Goal: Book appointment/travel/reservation

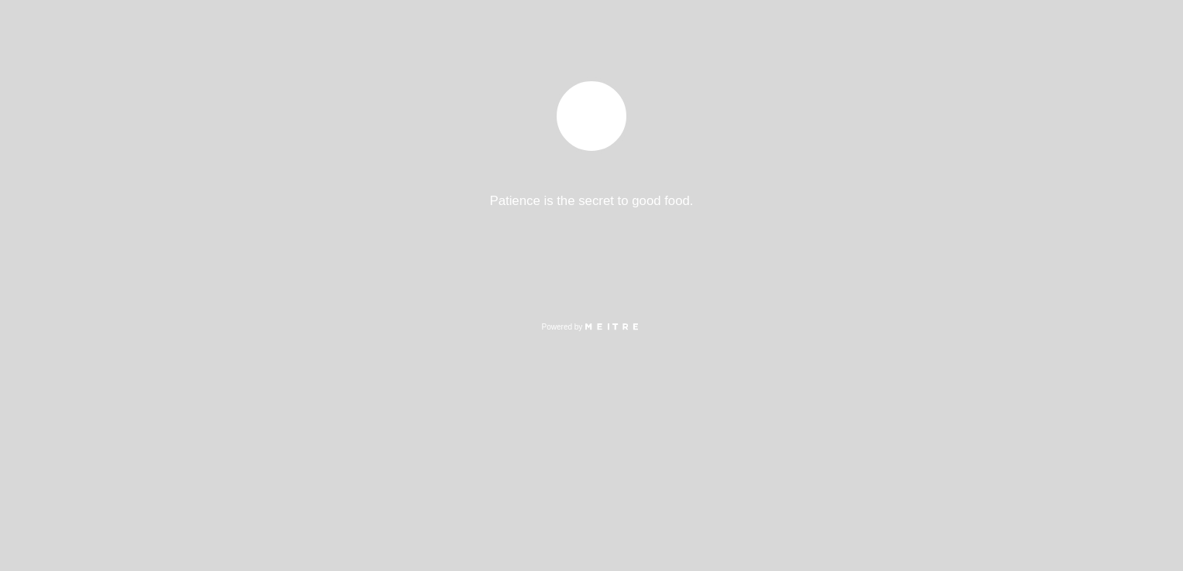
select select "es"
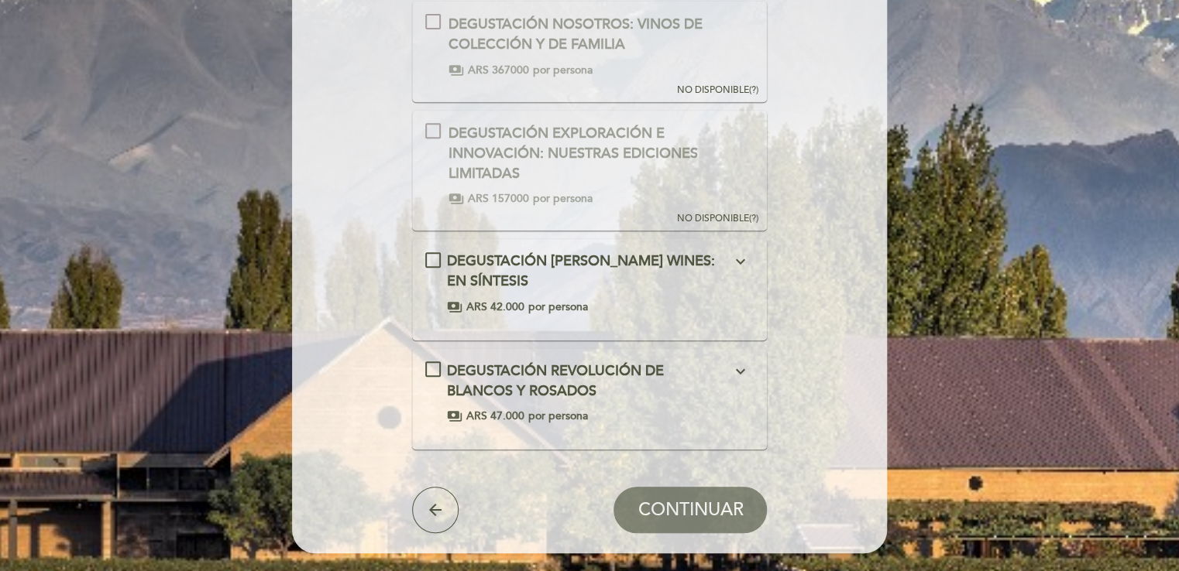
scroll to position [287, 0]
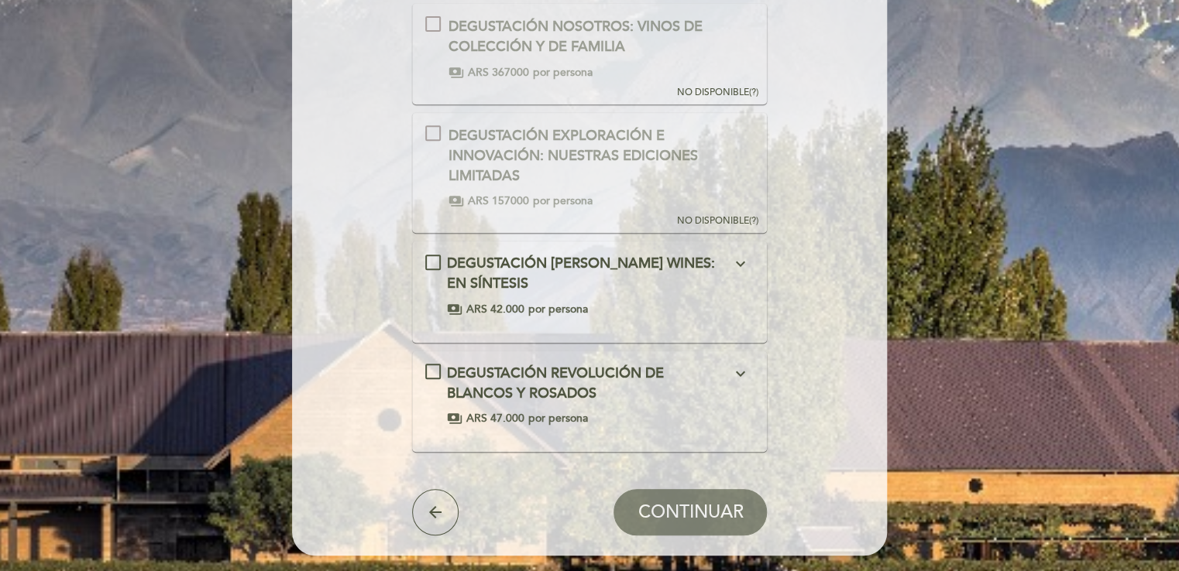
click at [734, 266] on icon "expand_more" at bounding box center [739, 264] width 19 height 19
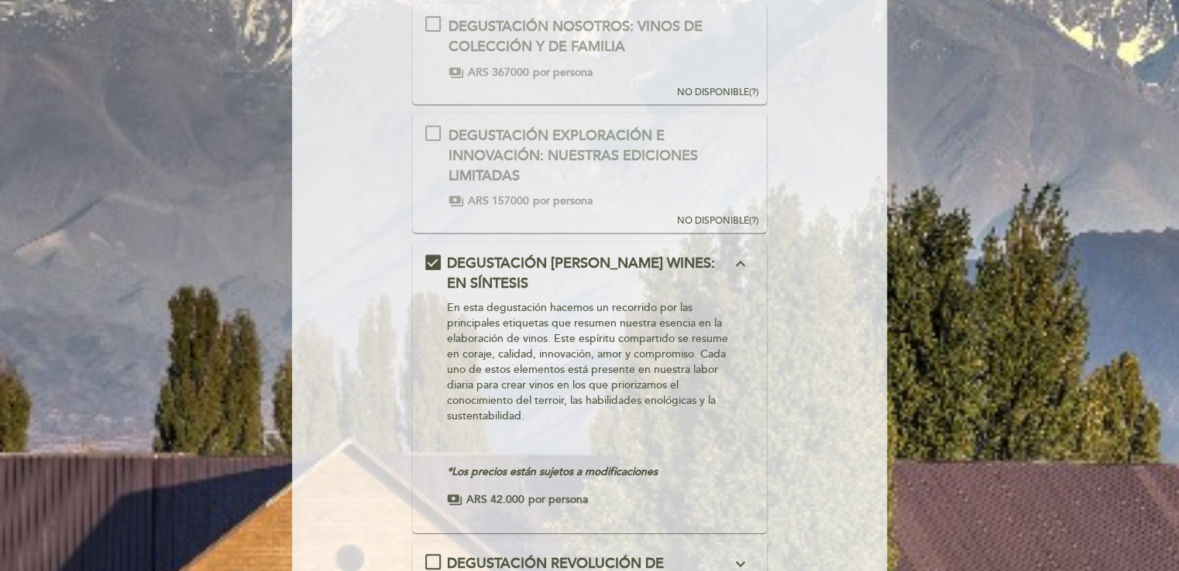
click at [737, 256] on icon "expand_less" at bounding box center [739, 264] width 19 height 19
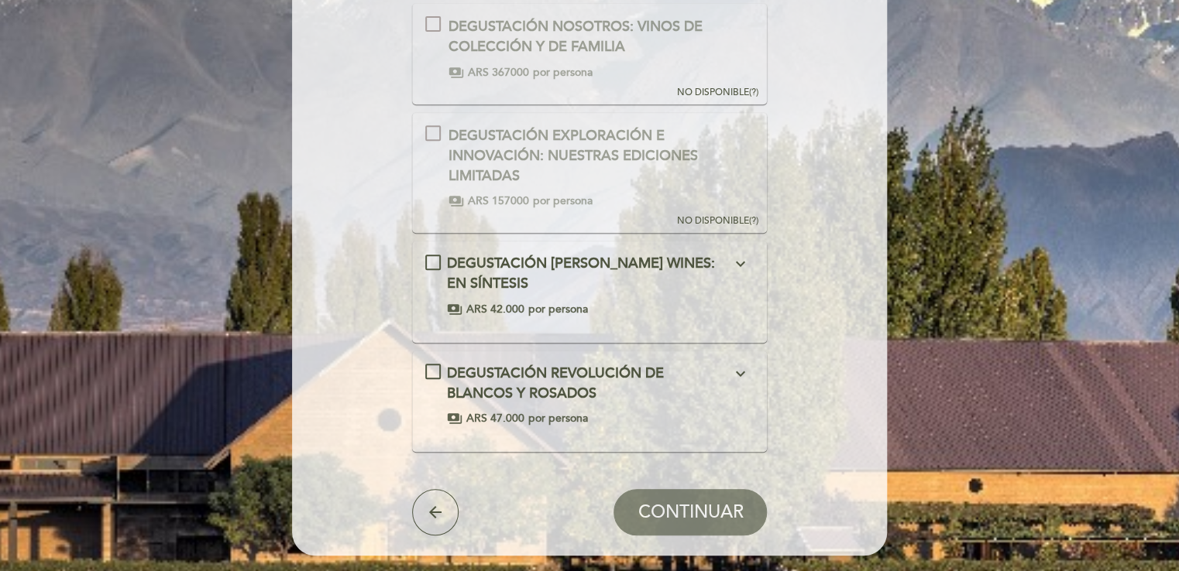
click at [737, 369] on icon "expand_more" at bounding box center [739, 374] width 19 height 19
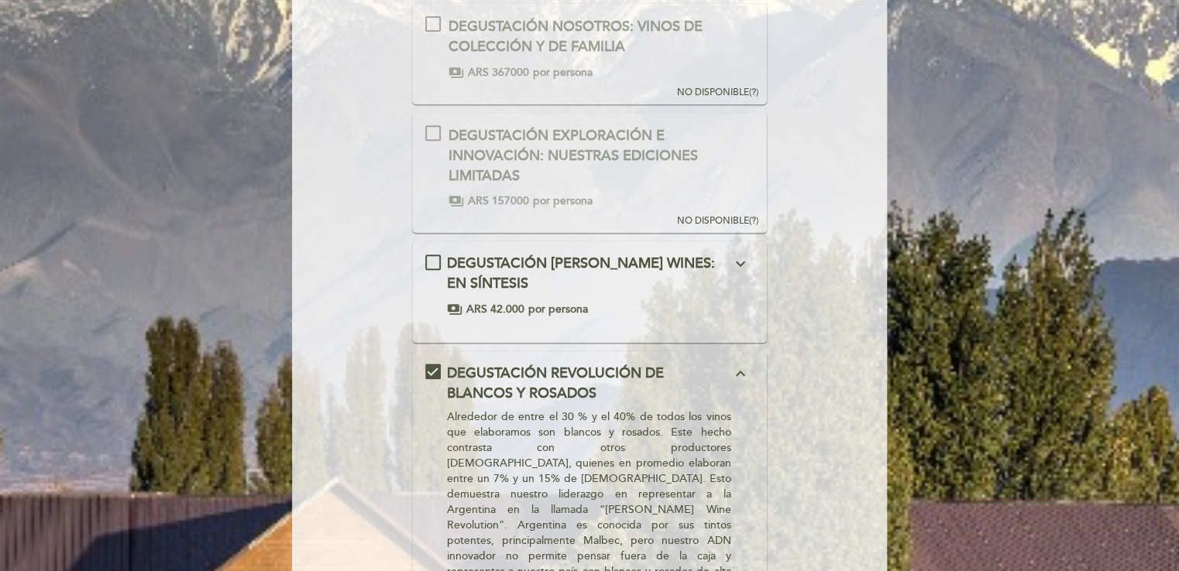
click at [737, 369] on icon "expand_less" at bounding box center [739, 374] width 19 height 19
